Goal: Transaction & Acquisition: Purchase product/service

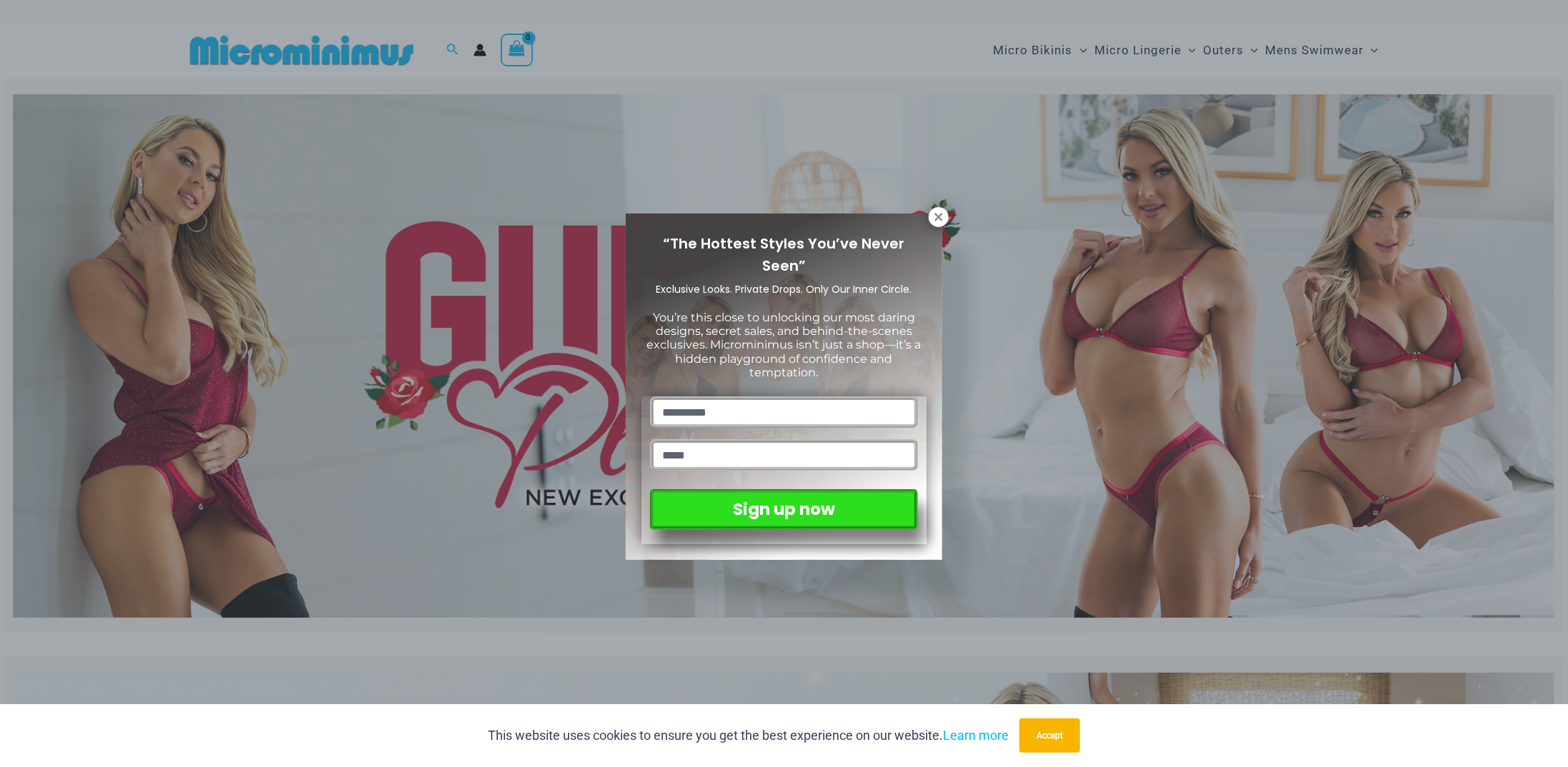
click at [455, 154] on div "“The Hottest Styles You’ve Never Seen” Exclusive Looks. Private Drops. Only Our…" at bounding box center [784, 383] width 1568 height 767
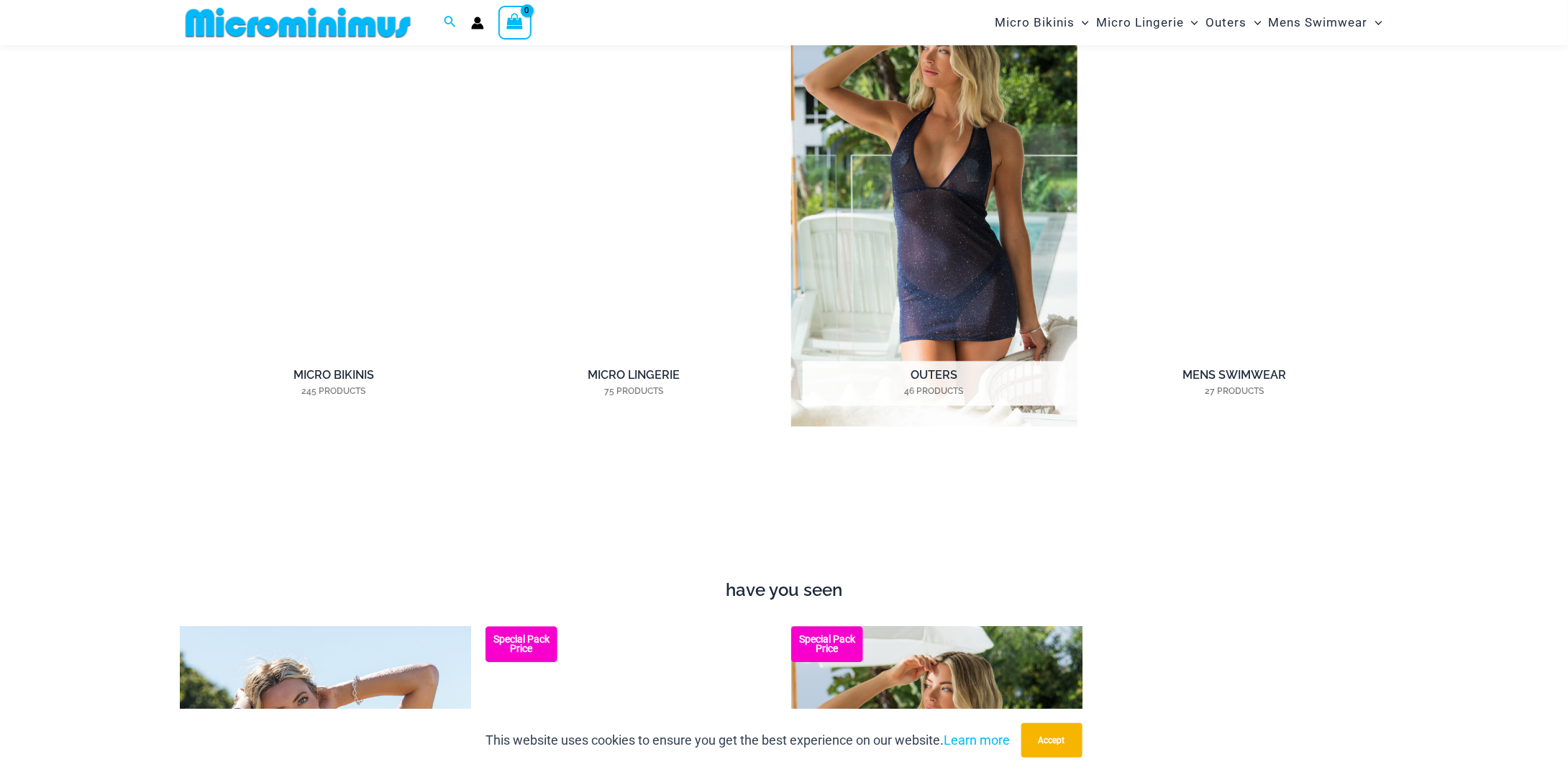
scroll to position [1353, 0]
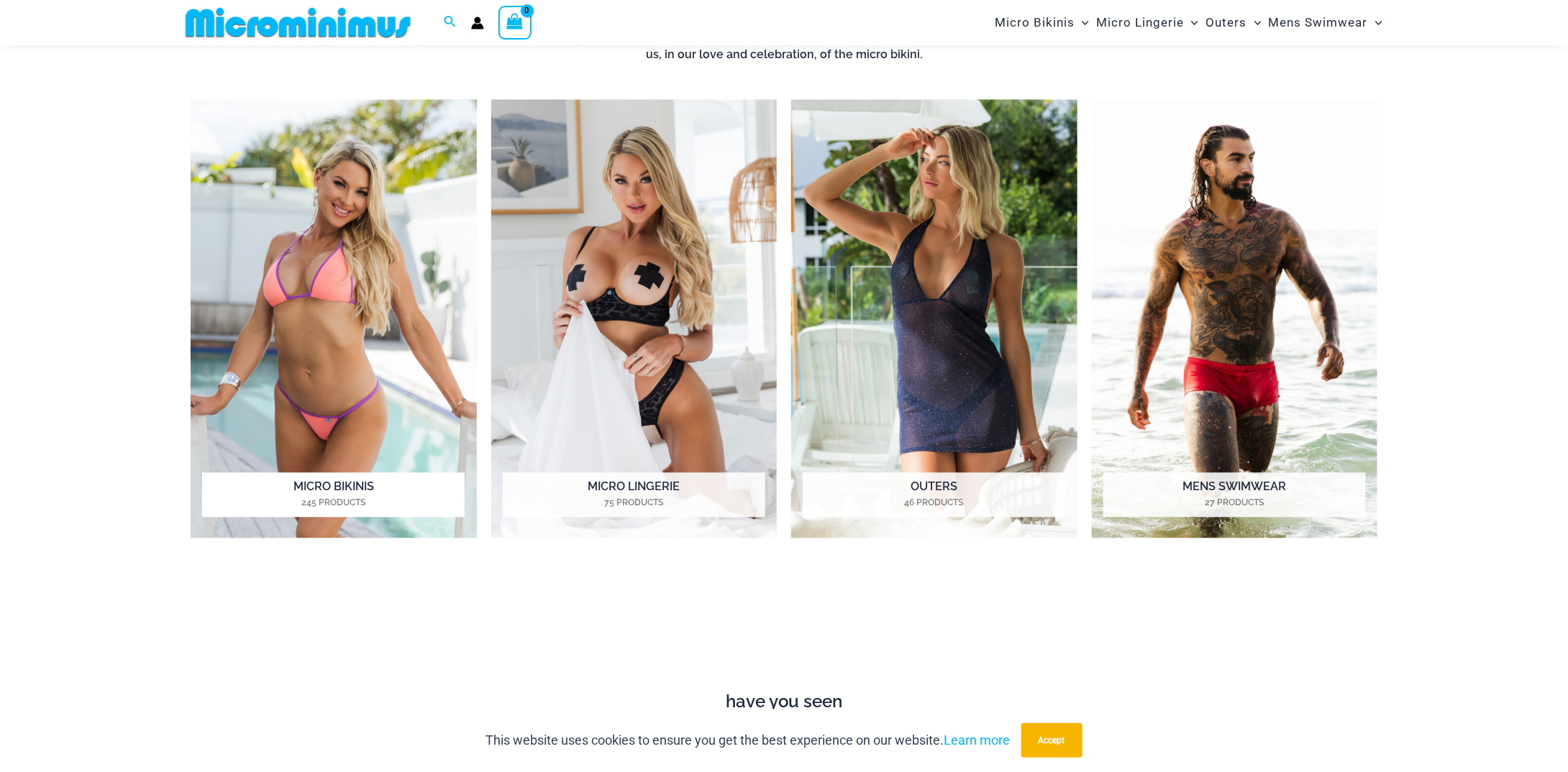
click at [449, 158] on img "Visit product category Micro Bikinis" at bounding box center [333, 320] width 286 height 440
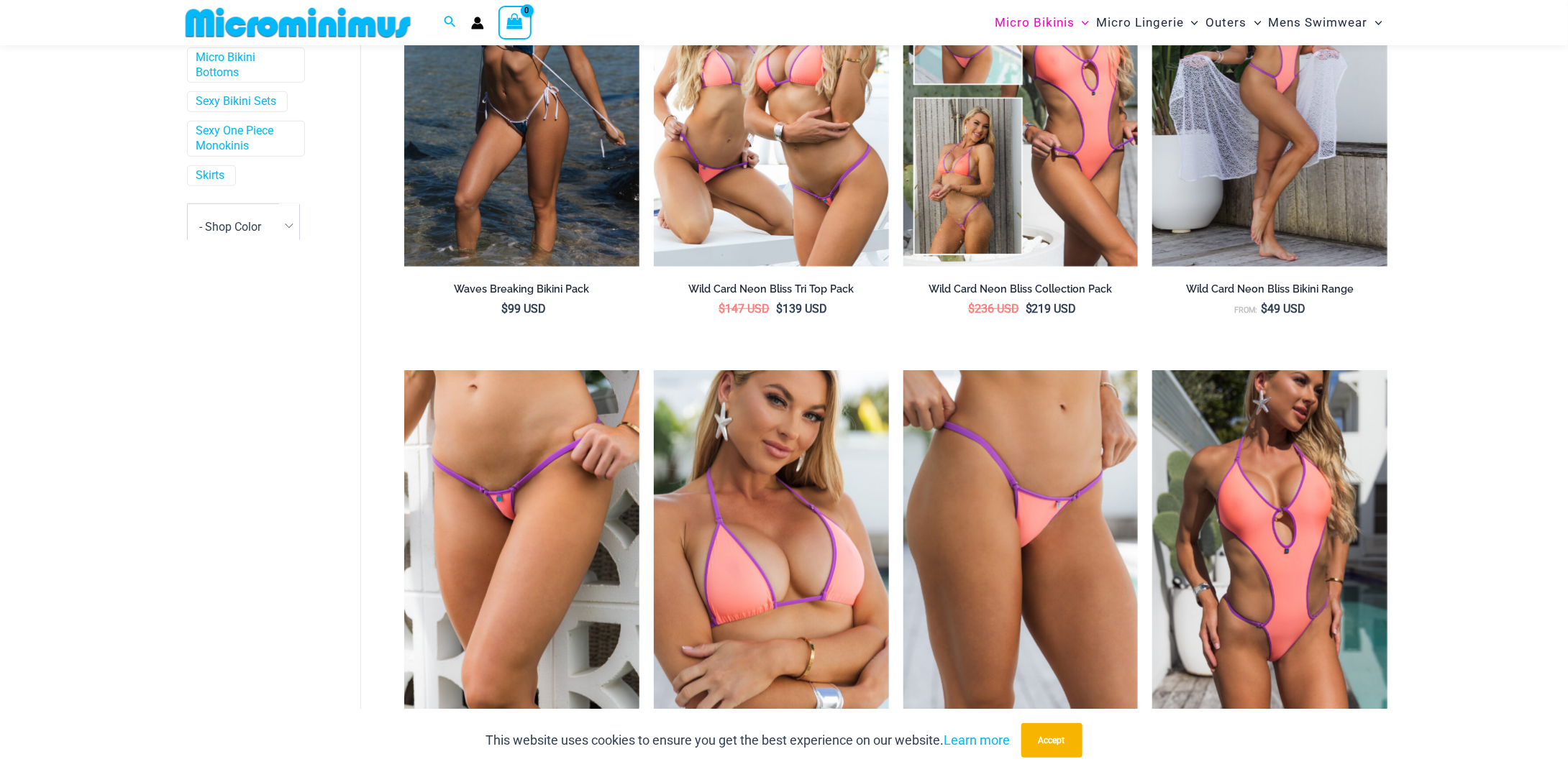
scroll to position [424, 0]
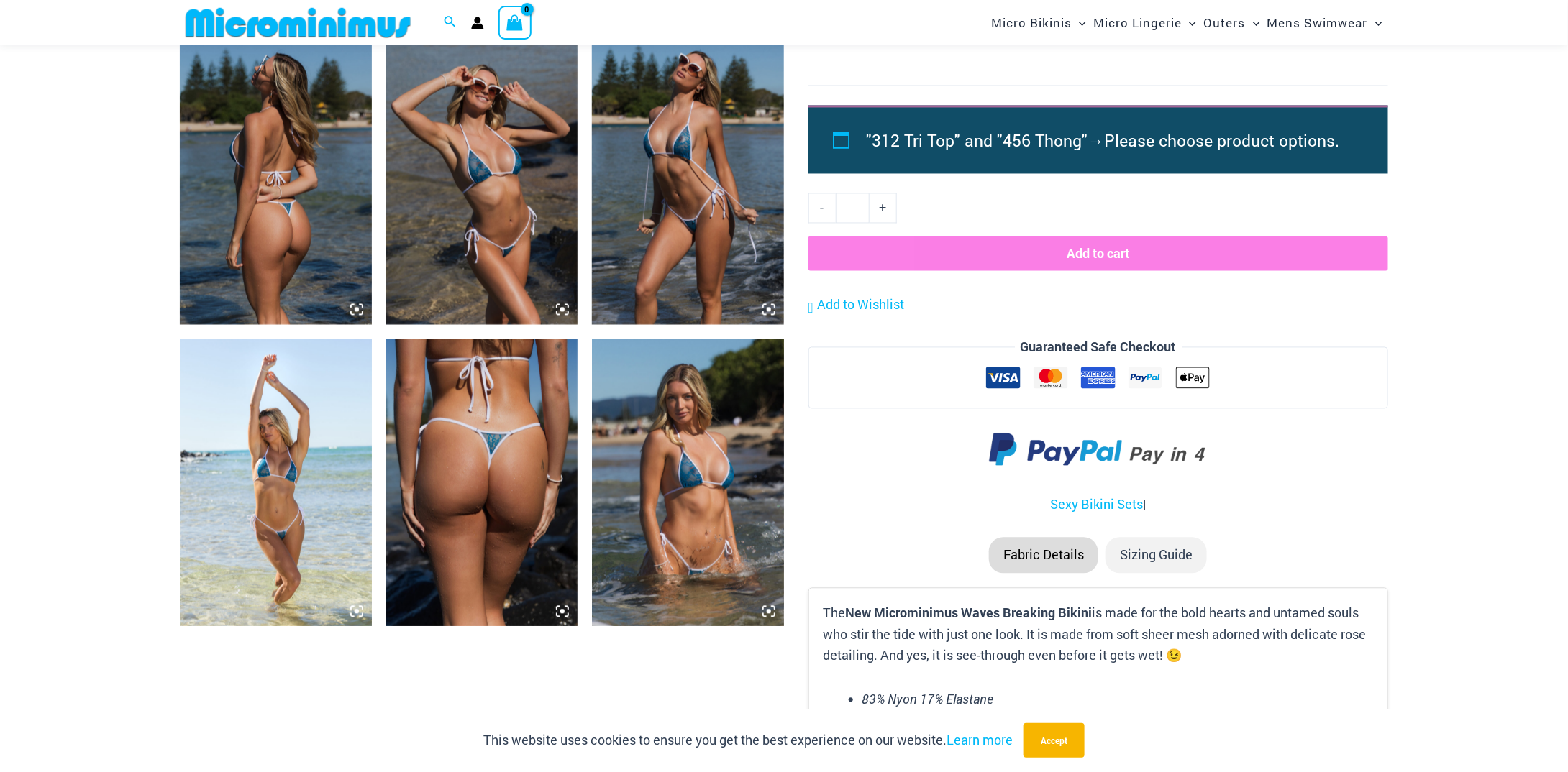
scroll to position [1424, 0]
